Goal: Task Accomplishment & Management: Manage account settings

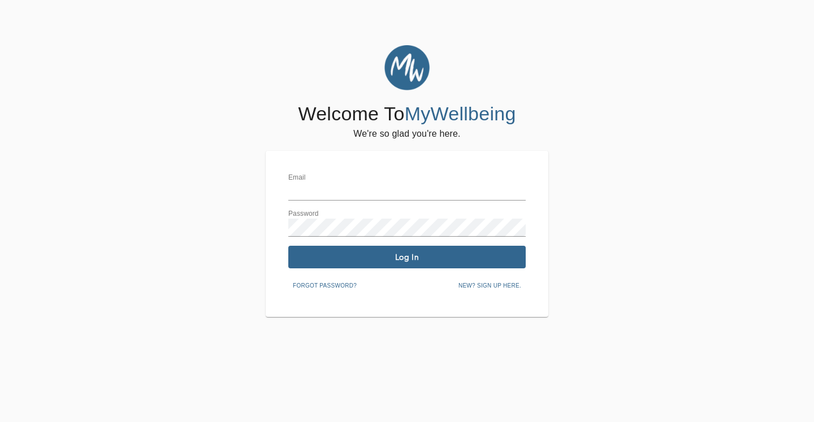
type input "[PERSON_NAME][EMAIL_ADDRESS][DOMAIN_NAME]"
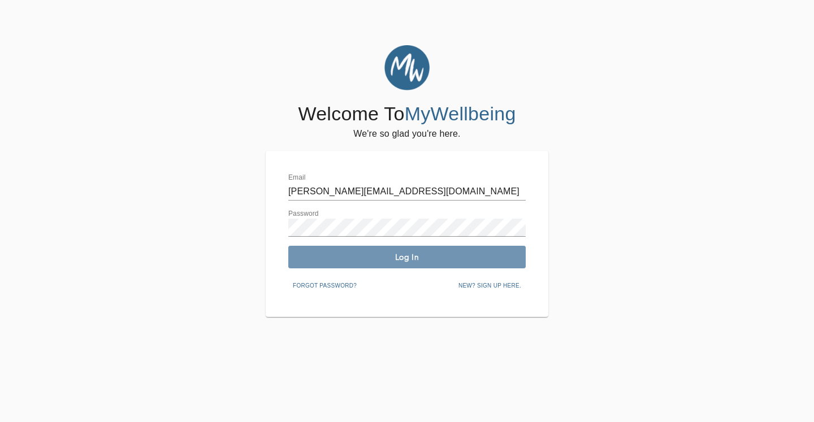
click at [376, 253] on span "Log In" at bounding box center [407, 257] width 228 height 11
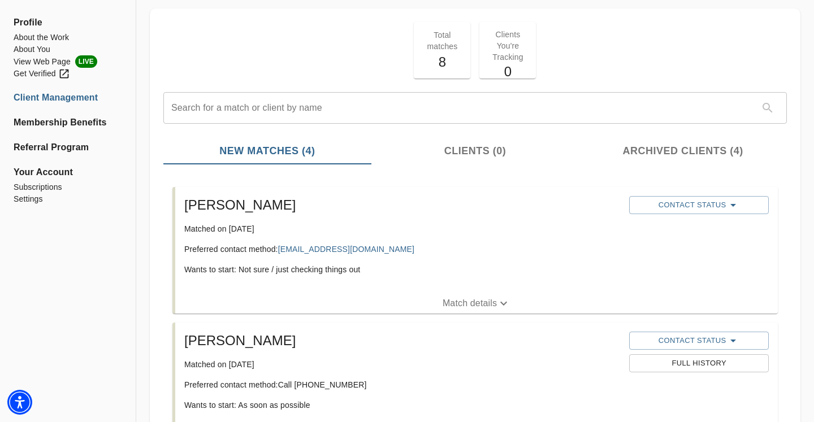
scroll to position [51, 0]
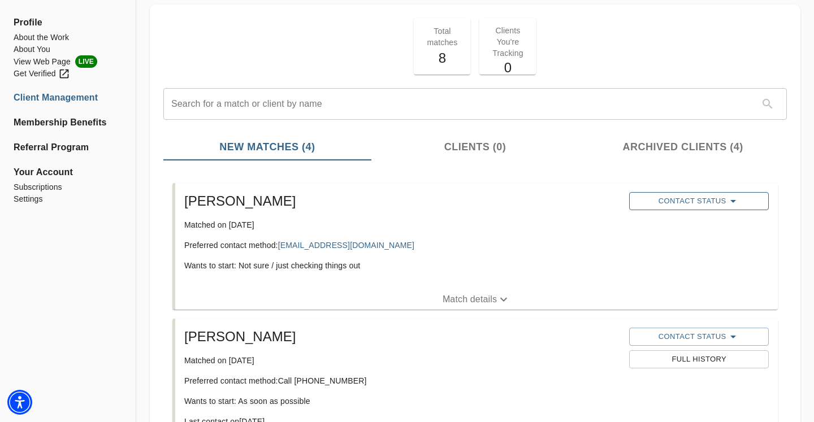
click at [690, 206] on span "Contact Status" at bounding box center [699, 202] width 128 height 14
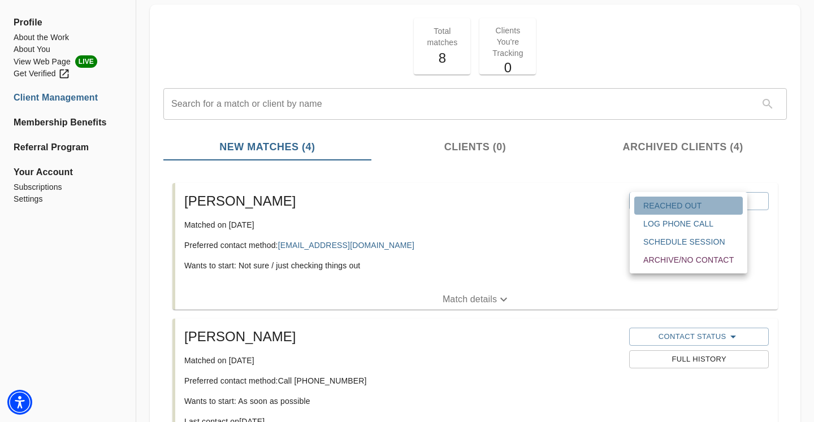
click at [673, 210] on span "Reached Out" at bounding box center [689, 205] width 90 height 11
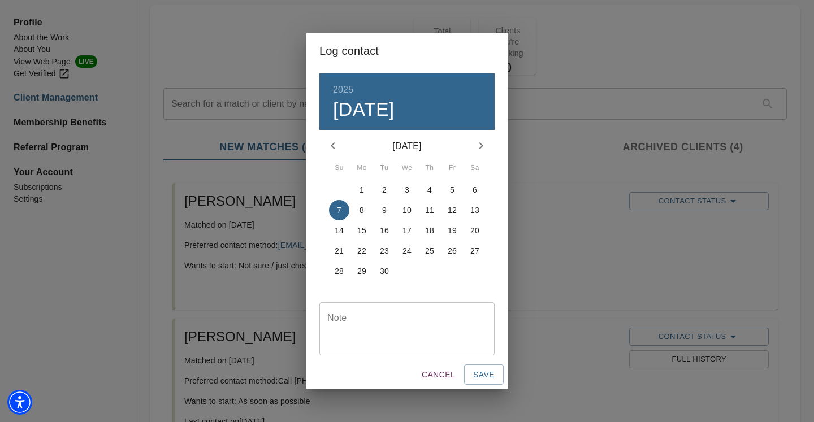
click at [372, 338] on textarea at bounding box center [406, 329] width 159 height 32
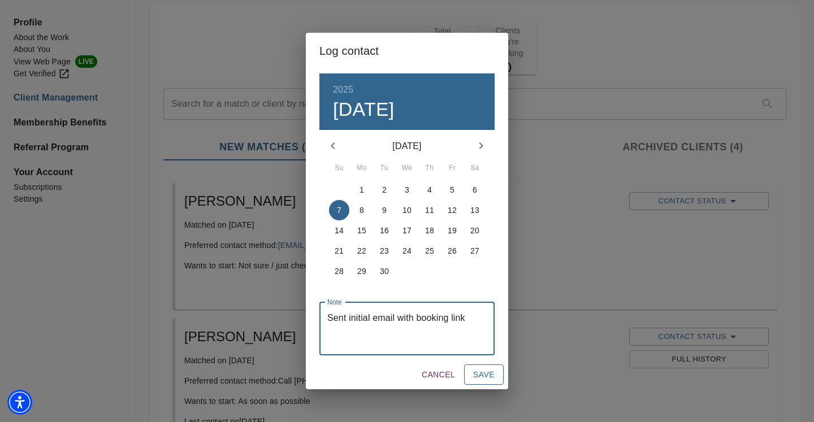
type textarea "Sent initial email with booking link"
click at [490, 372] on span "Save" at bounding box center [483, 375] width 21 height 14
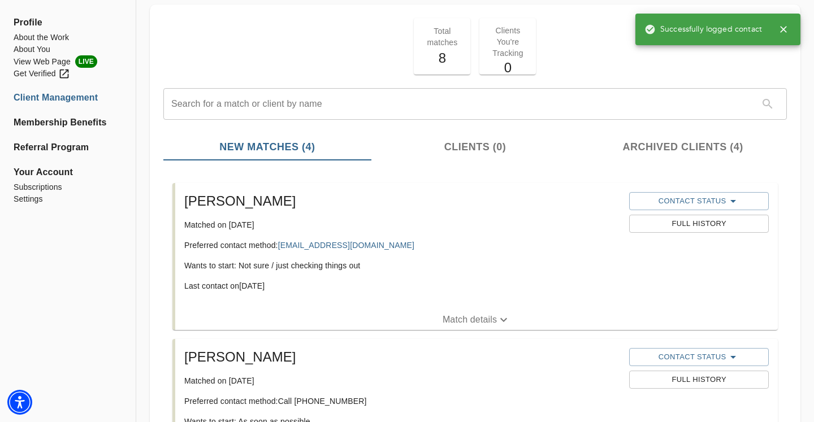
scroll to position [0, 0]
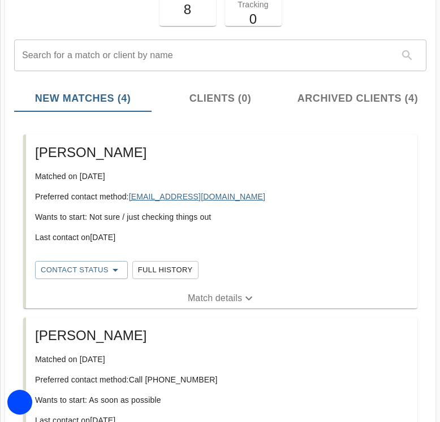
scroll to position [212, 0]
